Goal: Obtain resource: Obtain resource

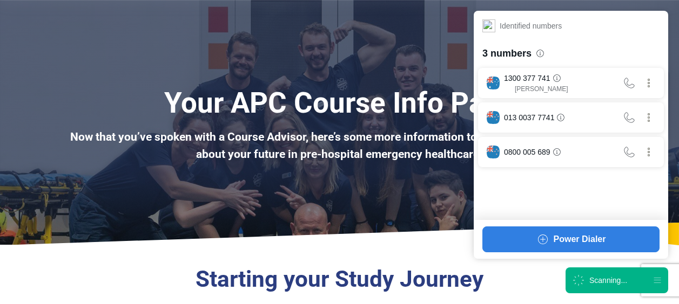
click at [572, 283] on icon at bounding box center [578, 281] width 18 height 18
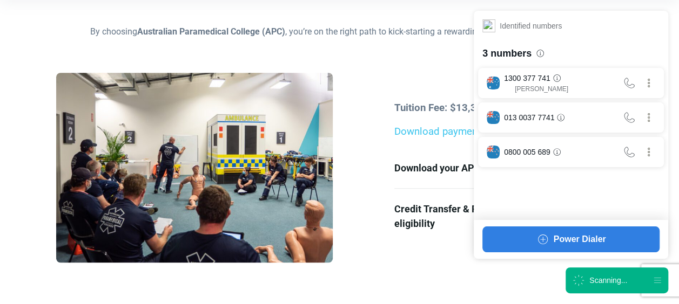
scroll to position [294, 0]
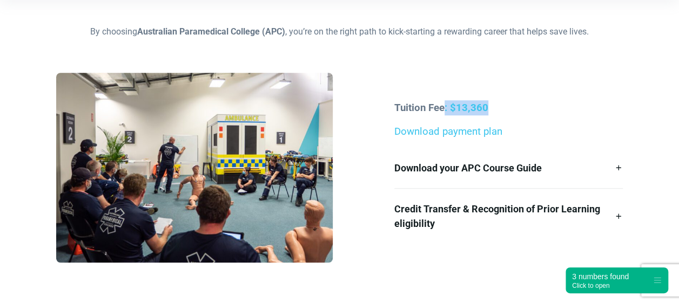
drag, startPoint x: 445, startPoint y: 107, endPoint x: 511, endPoint y: 108, distance: 65.9
click at [511, 108] on p "Tuition Fee: $13,360" at bounding box center [508, 107] width 228 height 15
drag, startPoint x: 511, startPoint y: 108, endPoint x: 505, endPoint y: 123, distance: 16.0
click at [505, 123] on div "Tuition Fee: $13,360 Download payment plan Download your APC Course Guide Here’…" at bounding box center [508, 172] width 241 height 144
click at [463, 109] on strong "Tuition Fee: $13,360" at bounding box center [441, 108] width 94 height 12
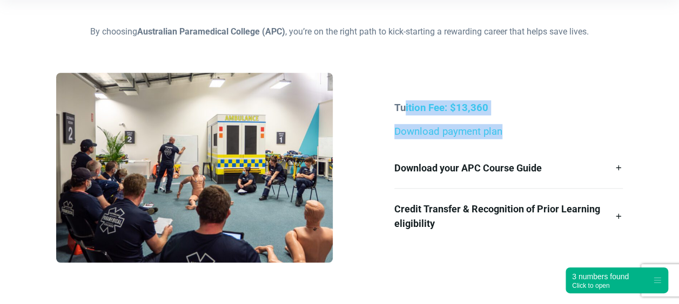
drag, startPoint x: 404, startPoint y: 102, endPoint x: 553, endPoint y: 117, distance: 149.2
click at [553, 117] on div "Tuition Fee: $13,360 Download payment plan Download your APC Course Guide Here’…" at bounding box center [508, 172] width 241 height 144
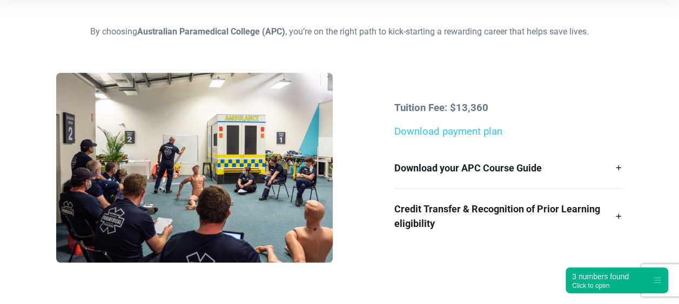
drag, startPoint x: 553, startPoint y: 117, endPoint x: 563, endPoint y: 145, distance: 29.9
click at [563, 145] on div "Tuition Fee: $13,360 Download payment plan Download your APC Course Guide Here’…" at bounding box center [508, 172] width 241 height 144
drag, startPoint x: 381, startPoint y: 134, endPoint x: 491, endPoint y: 127, distance: 109.8
click at [491, 127] on div "Tuition Fee: $13,360 Download payment plan Download your APC Course Guide Here’…" at bounding box center [339, 172] width 579 height 198
drag, startPoint x: 491, startPoint y: 127, endPoint x: 560, endPoint y: 124, distance: 69.7
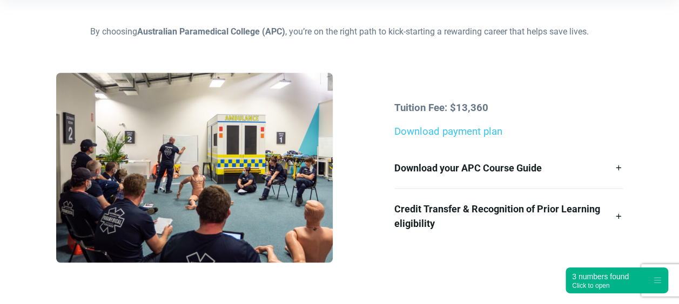
click at [560, 124] on div "Tuition Fee: $13,360 Download payment plan Download your APC Course Guide Here’…" at bounding box center [508, 172] width 241 height 144
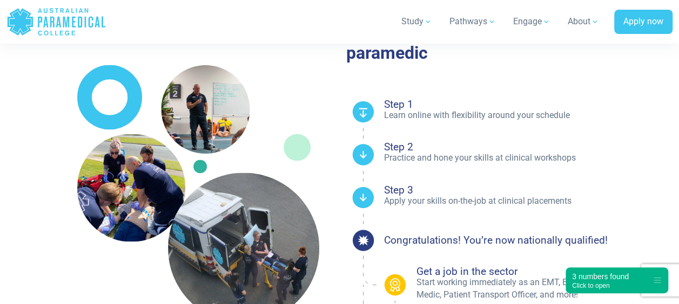
scroll to position [633, 0]
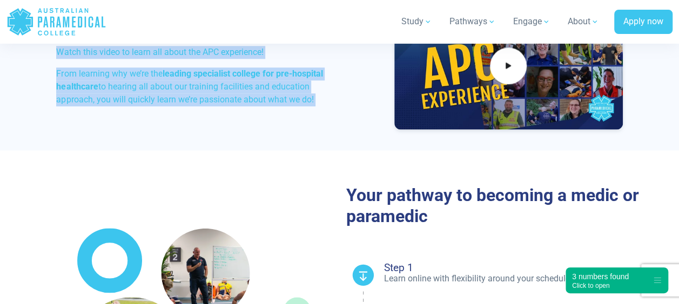
drag, startPoint x: 396, startPoint y: 179, endPoint x: 391, endPoint y: -17, distance: 196.0
